Goal: Task Accomplishment & Management: Manage account settings

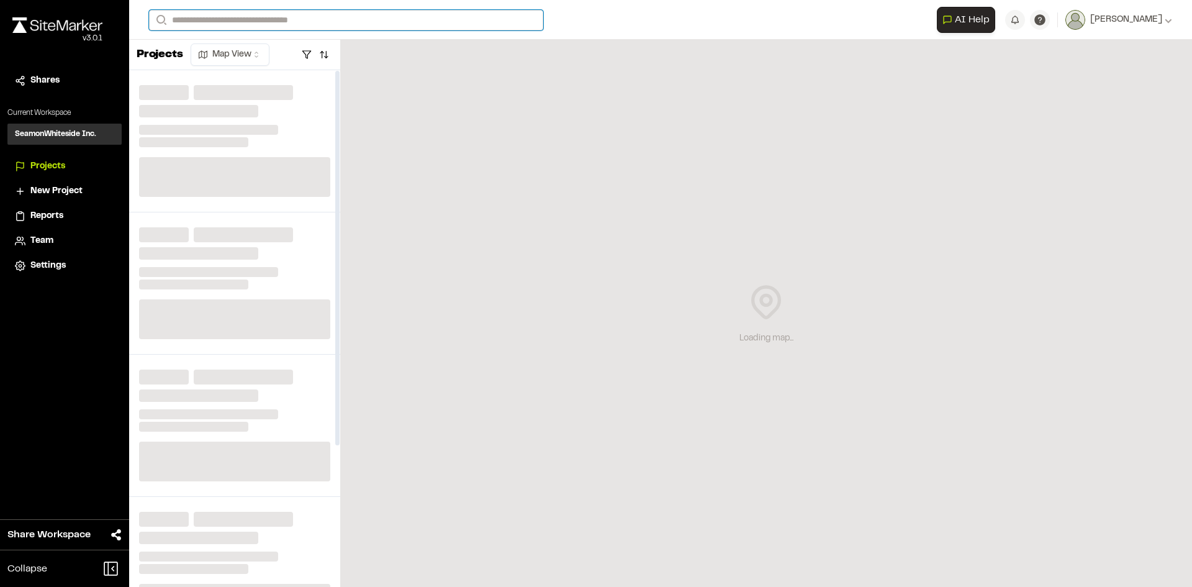
click at [192, 16] on input "Search" at bounding box center [346, 20] width 394 height 20
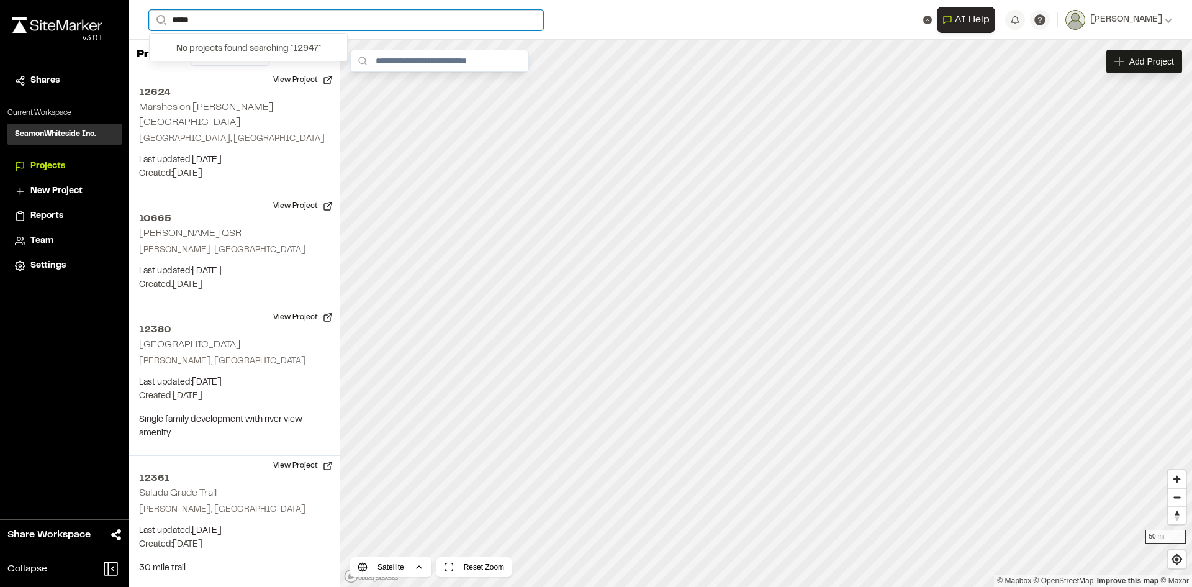
drag, startPoint x: 209, startPoint y: 19, endPoint x: 137, endPoint y: 8, distance: 72.8
click at [137, 8] on div "**********" at bounding box center [660, 20] width 1063 height 40
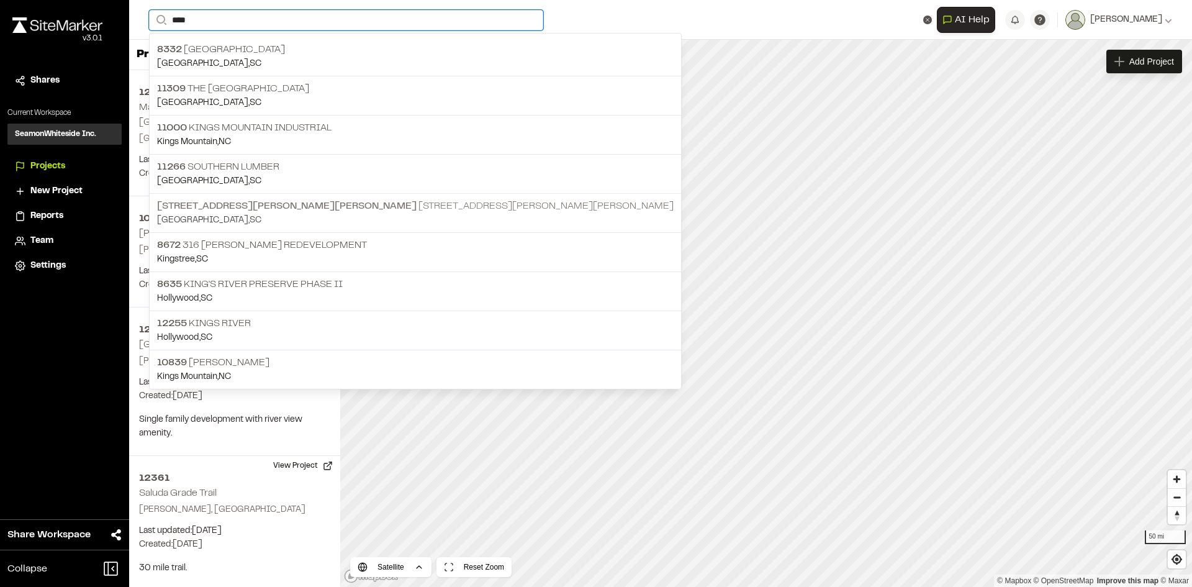
type input "****"
click at [207, 209] on span "[STREET_ADDRESS][PERSON_NAME][PERSON_NAME]" at bounding box center [286, 206] width 259 height 9
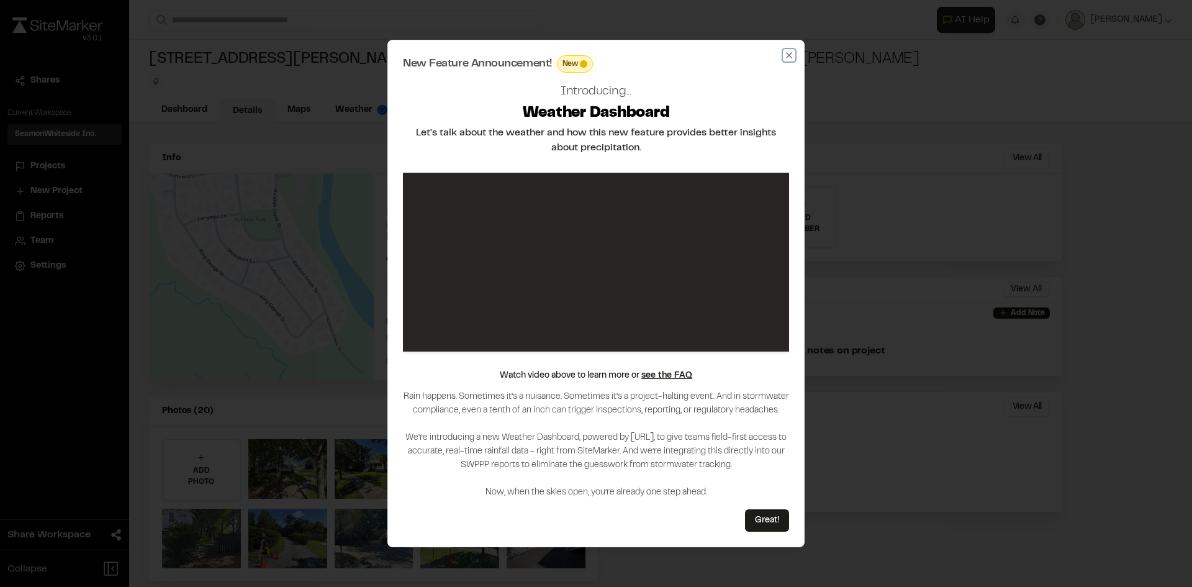
click at [791, 56] on icon "button" at bounding box center [789, 55] width 10 height 10
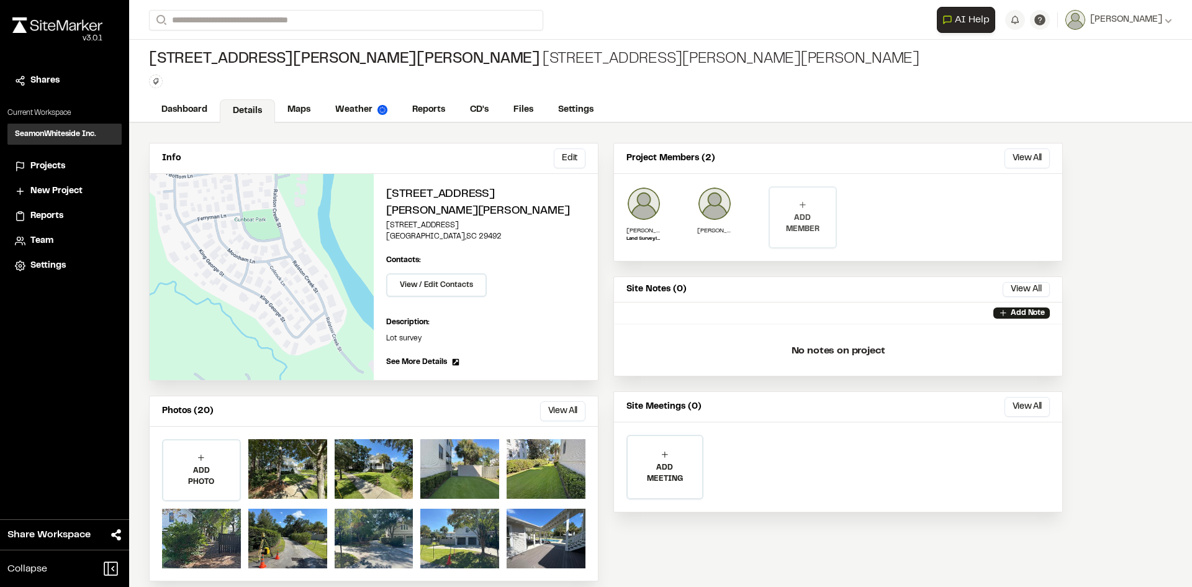
click at [819, 220] on p "ADD MEMBER" at bounding box center [803, 223] width 66 height 22
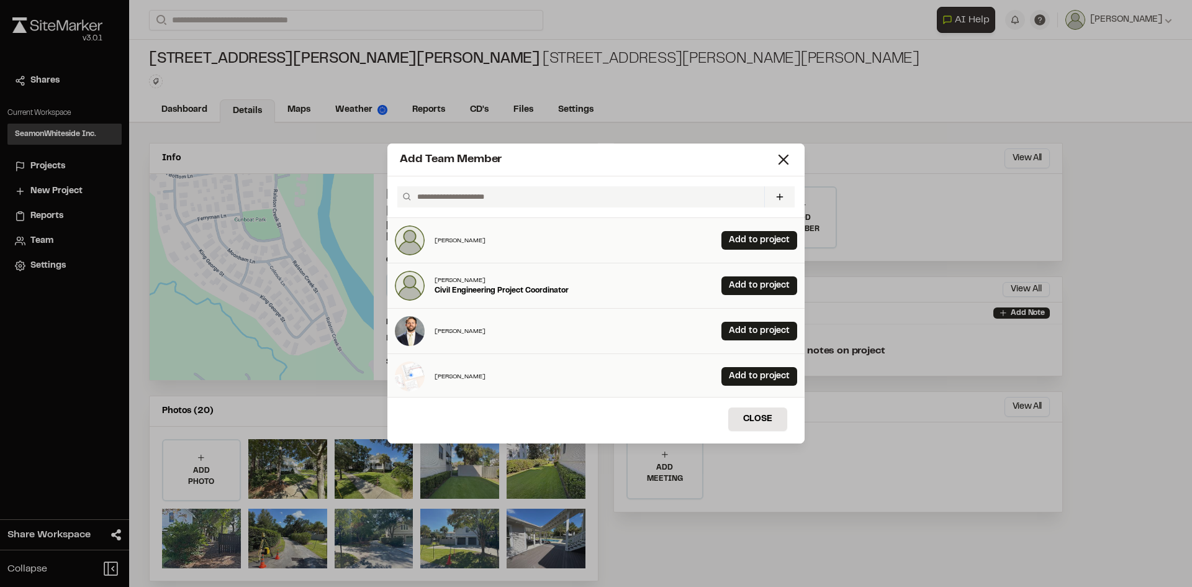
click at [488, 195] on input "text" at bounding box center [585, 196] width 347 height 21
click at [744, 240] on link "Add to project" at bounding box center [759, 240] width 76 height 19
click at [739, 415] on button "Close" at bounding box center [757, 419] width 59 height 24
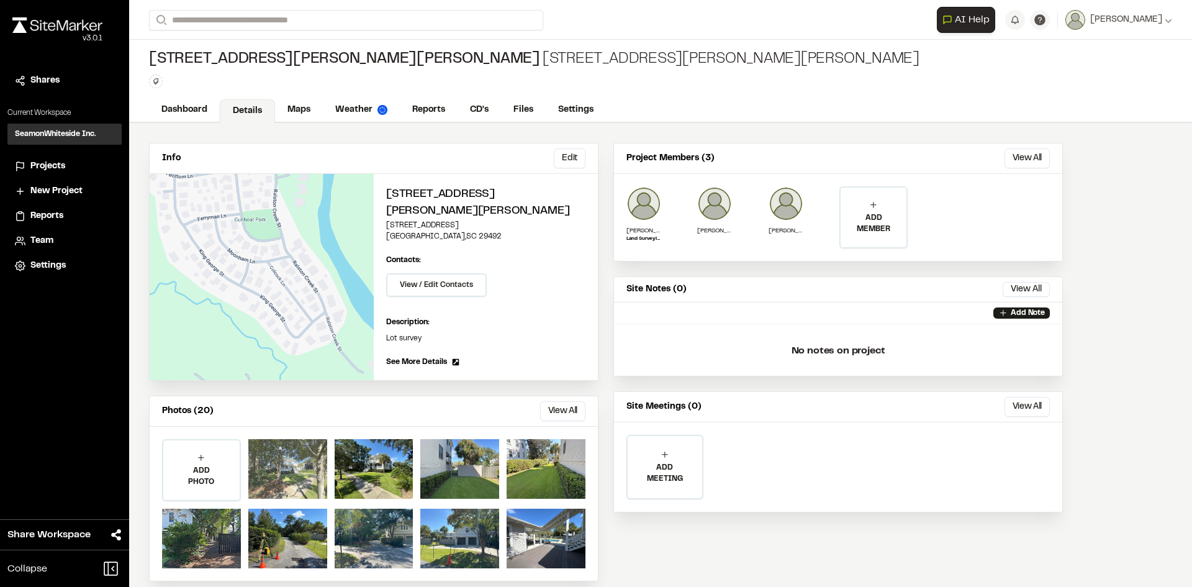
scroll to position [14, 0]
